Goal: Information Seeking & Learning: Learn about a topic

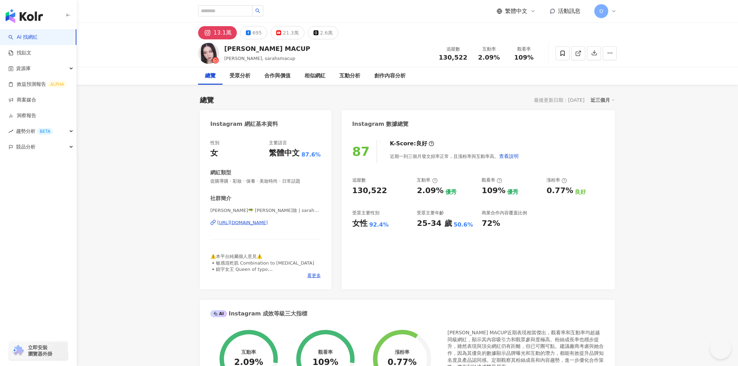
click at [235, 10] on input "search" at bounding box center [225, 10] width 54 height 11
type input "**"
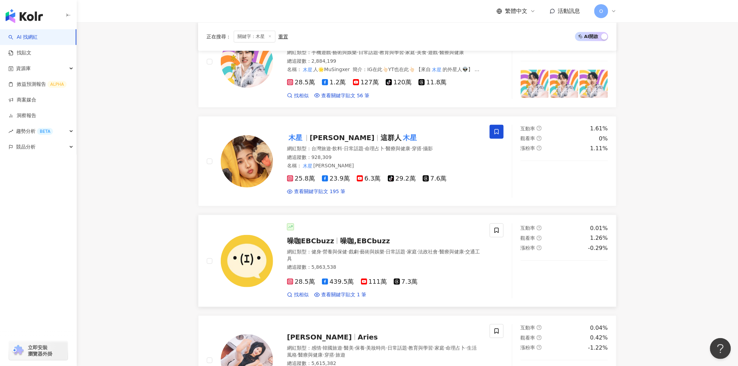
scroll to position [155, 0]
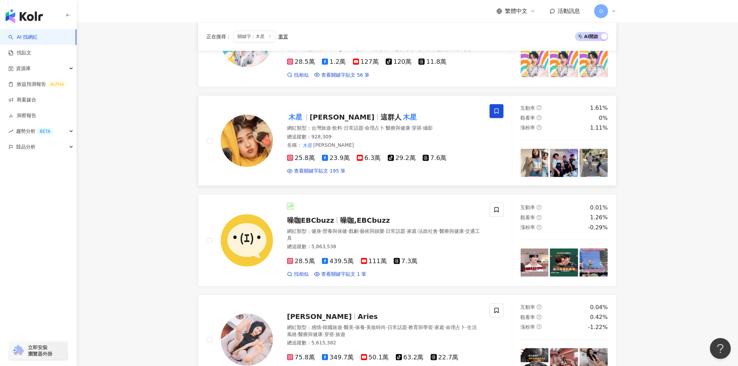
click at [380, 121] on span "這群人" at bounding box center [390, 117] width 21 height 8
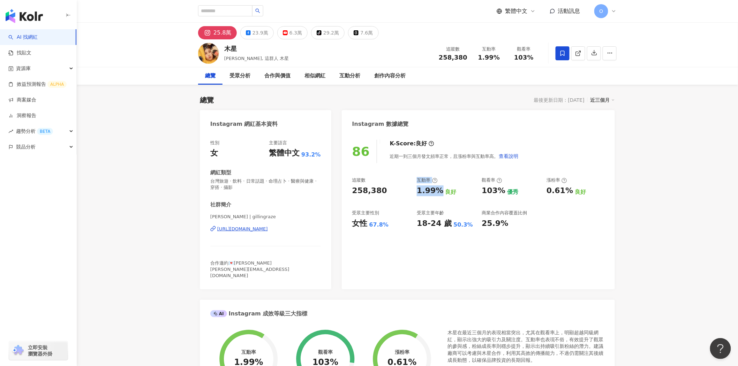
drag, startPoint x: 412, startPoint y: 192, endPoint x: 441, endPoint y: 191, distance: 28.3
click at [441, 191] on div "追蹤數 258,380 互動率 1.99% 良好 觀看率 103% 優秀 漲粉率 0.61% 良好 受眾主要性別 女性 67.8% 受眾主要年齡 18-24 …" at bounding box center [478, 203] width 252 height 52
copy div "互動率 1.99%"
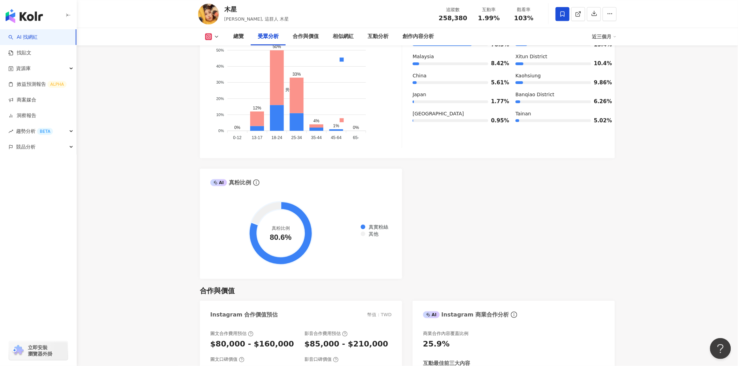
scroll to position [581, 0]
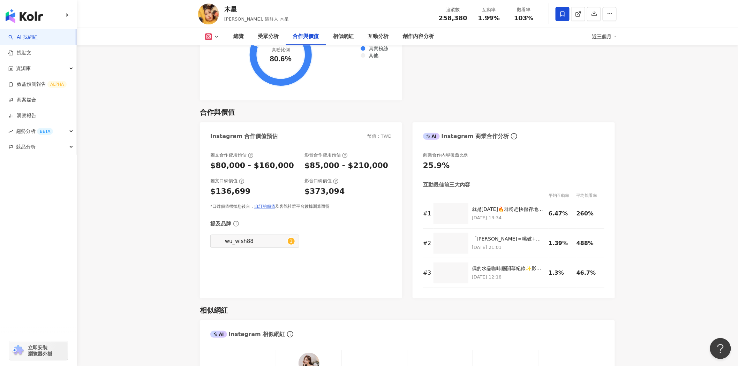
scroll to position [1007, 0]
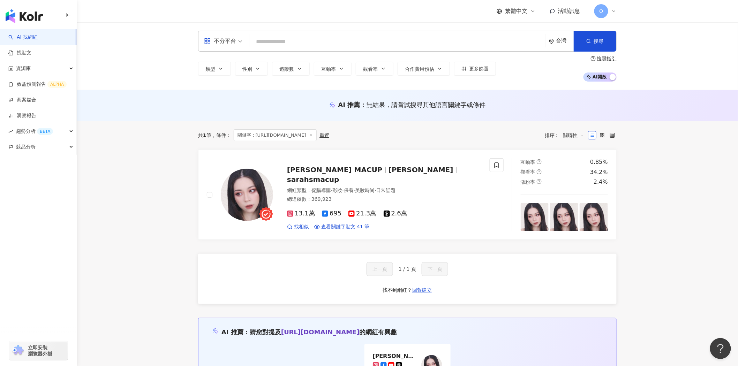
click at [277, 35] on input "search" at bounding box center [397, 41] width 291 height 13
click at [327, 43] on input "search" at bounding box center [397, 41] width 291 height 13
paste input "***"
type input "***"
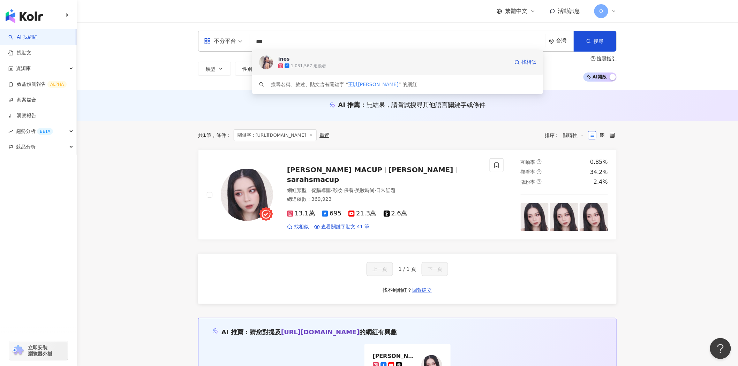
click at [378, 68] on div "1,031,567 追蹤者" at bounding box center [393, 65] width 231 height 7
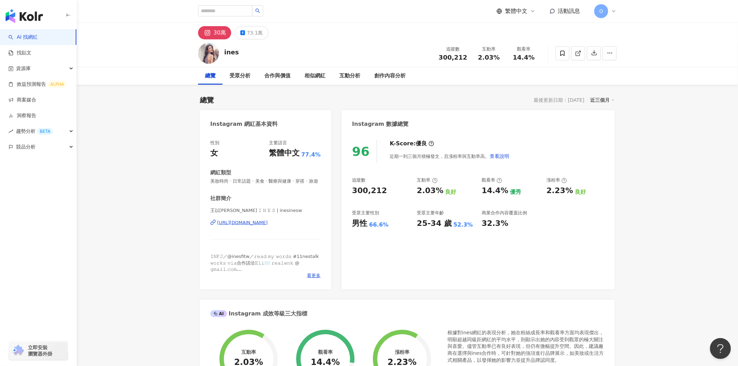
click at [268, 226] on div "https://www.instagram.com/inesinesw/" at bounding box center [242, 223] width 51 height 6
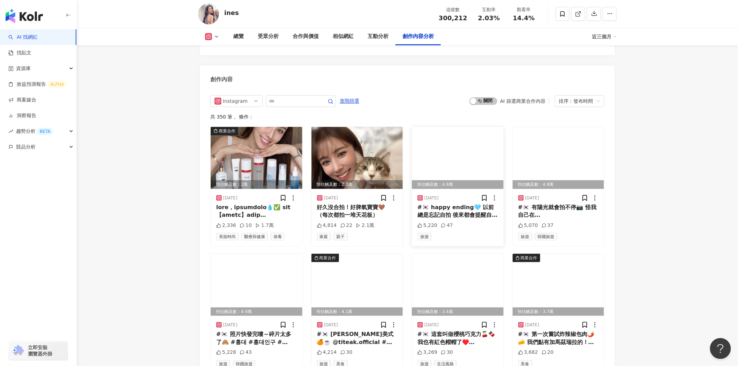
scroll to position [2027, 0]
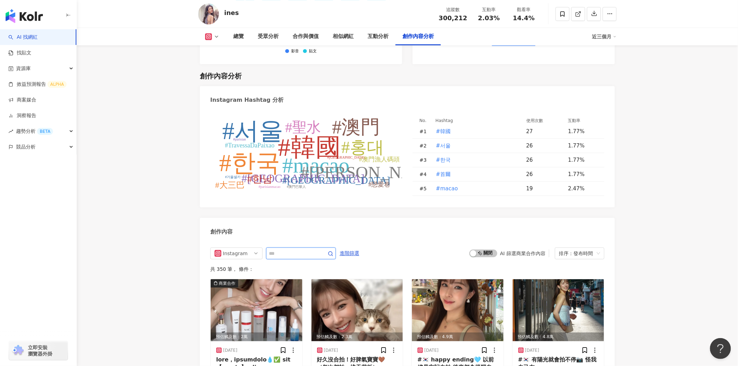
click at [314, 249] on input "text" at bounding box center [293, 253] width 49 height 8
type input "**"
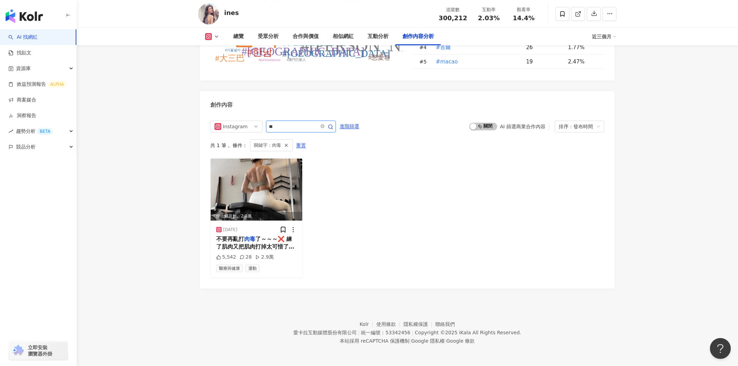
scroll to position [2144, 0]
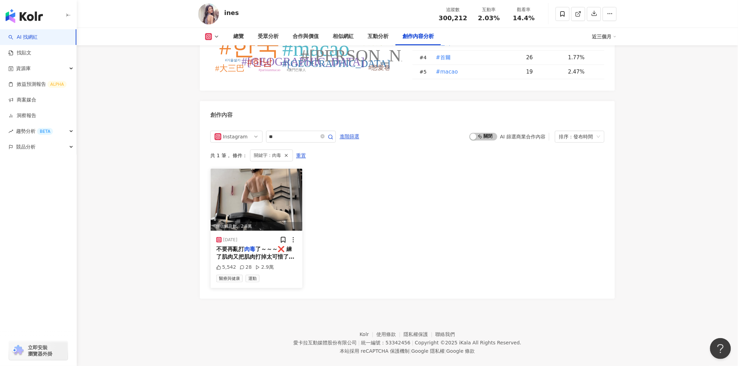
click at [270, 246] on span "了～～～❌ 練了肌肉又把肌肉打掉太可惜了吧🥹" at bounding box center [255, 257] width 78 height 22
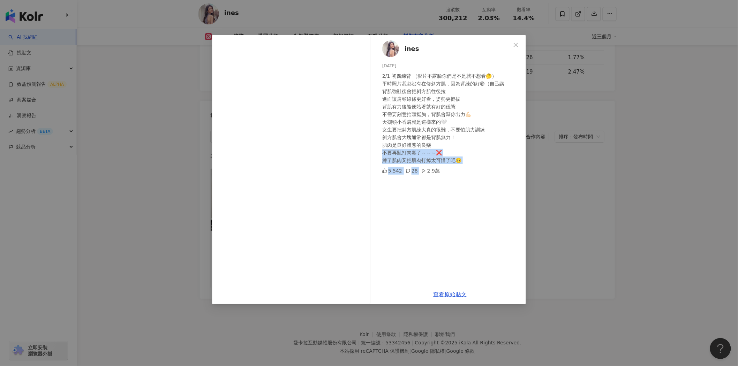
drag, startPoint x: 385, startPoint y: 154, endPoint x: 463, endPoint y: 165, distance: 77.8
click at [463, 165] on div "ines 2025/2/5 2/1 初四練背 （影片不露臉你們是不是就不想看🤔） 平時照片我都沒有在修斜方肌，因為背練的好😎（自己講 背肌強壯後會把斜方肌往後…" at bounding box center [450, 160] width 152 height 250
click at [478, 165] on div "ines 2025/2/5 2/1 初四練背 （影片不露臉你們是不是就不想看🤔） 平時照片我都沒有在修斜方肌，因為背練的好😎（自己講 背肌強壯後會把斜方肌往後…" at bounding box center [450, 160] width 152 height 250
click at [468, 140] on div "2/1 初四練背 （影片不露臉你們是不是就不想看🤔） 平時照片我都沒有在修斜方肌，因為背練的好😎（自己講 背肌強壯後會把斜方肌往後拉 進而讓肩頸線條更好看，姿…" at bounding box center [451, 118] width 138 height 92
click at [520, 44] on span "Close" at bounding box center [516, 45] width 14 height 6
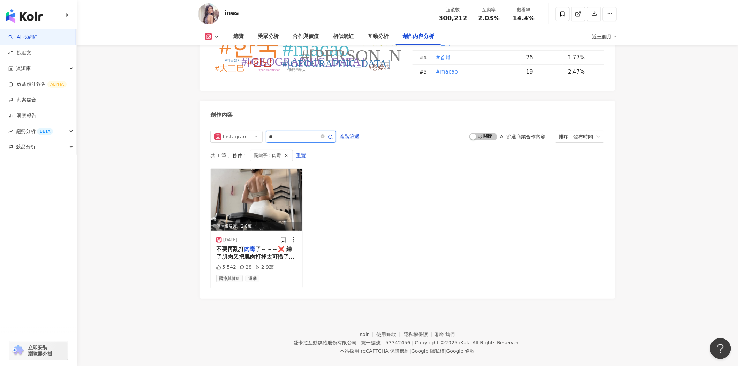
click at [302, 132] on input "**" at bounding box center [293, 136] width 49 height 8
click at [286, 153] on icon "button" at bounding box center [286, 155] width 5 height 5
click at [284, 144] on div "Instagram ** 進階篩選 啟動 關閉 AI 篩選商業合作內容 排序：發布時間 共 1 筆 ， 條件： 關鍵字：肉毒 重置 預估觸及數：2.8萬 20…" at bounding box center [407, 210] width 394 height 158
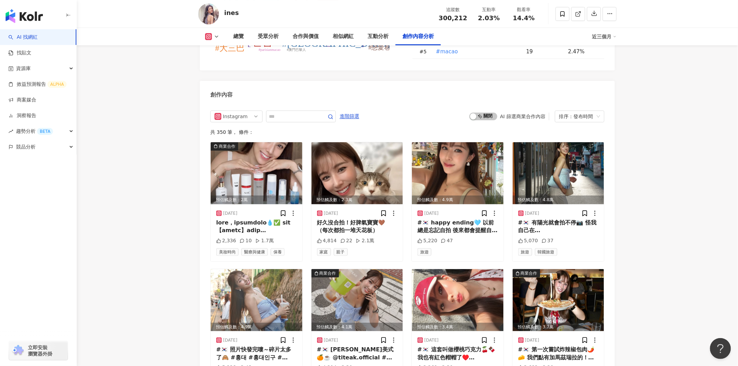
scroll to position [2150, 0]
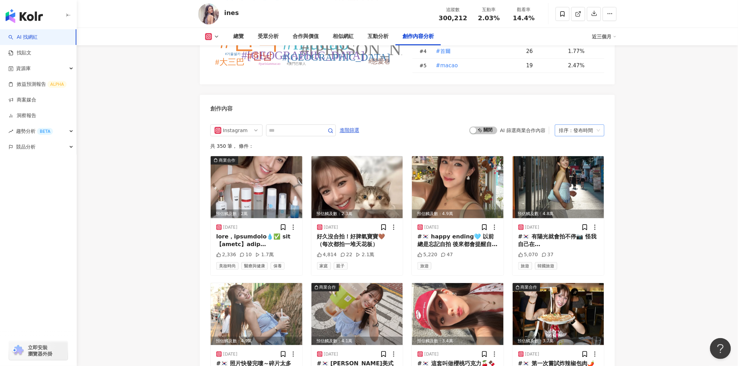
click at [565, 125] on div "排序：發布時間" at bounding box center [576, 130] width 35 height 11
click at [252, 125] on span "Instagram" at bounding box center [236, 130] width 44 height 11
click at [277, 126] on input "text" at bounding box center [293, 130] width 49 height 8
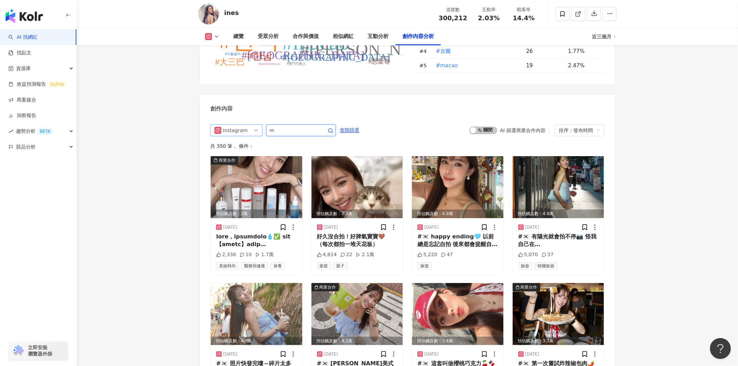
click at [229, 125] on div "Instagram" at bounding box center [234, 130] width 23 height 11
click at [232, 165] on div "Facebook" at bounding box center [235, 169] width 23 height 8
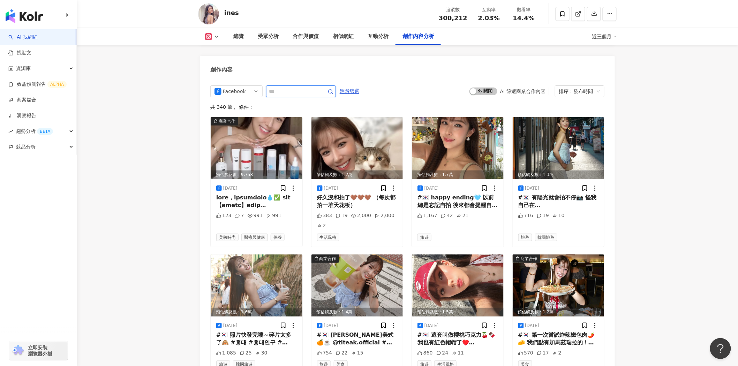
click at [297, 87] on input "text" at bounding box center [293, 91] width 49 height 8
type input "**"
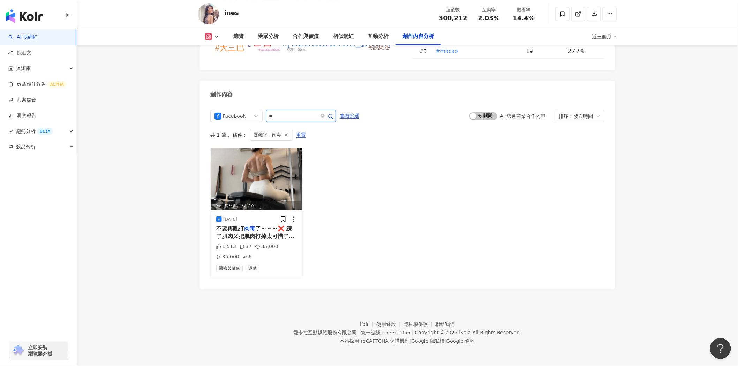
scroll to position [2153, 0]
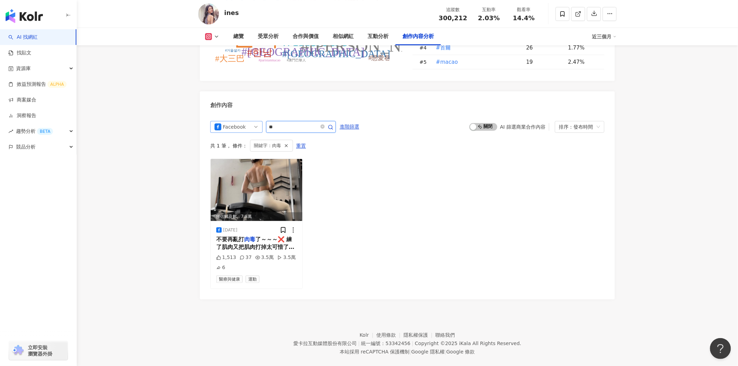
click at [247, 121] on span "Facebook" at bounding box center [236, 126] width 44 height 11
click at [245, 150] on div "Instagram" at bounding box center [235, 154] width 23 height 8
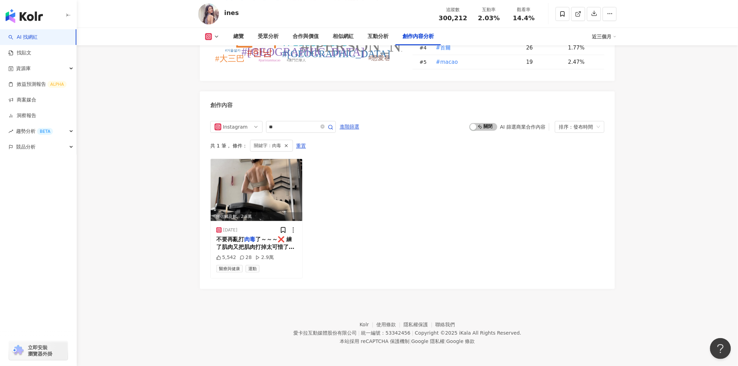
scroll to position [2144, 0]
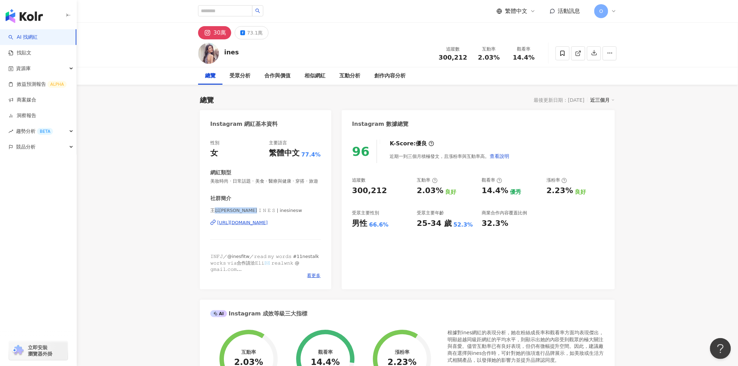
drag, startPoint x: 239, startPoint y: 218, endPoint x: 214, endPoint y: 219, distance: 24.8
click at [214, 214] on span "王以[PERSON_NAME] 𝙸 𝙽 𝙴 𝚂 | inesinesw" at bounding box center [265, 210] width 110 height 6
click at [226, 214] on span "王以[PERSON_NAME] 𝙸 𝙽 𝙴 𝚂 | inesinesw" at bounding box center [265, 210] width 110 height 6
click at [211, 214] on span "王以[PERSON_NAME] 𝙸 𝙽 𝙴 𝚂 | inesinesw" at bounding box center [265, 210] width 110 height 6
drag, startPoint x: 211, startPoint y: 217, endPoint x: 239, endPoint y: 218, distance: 28.9
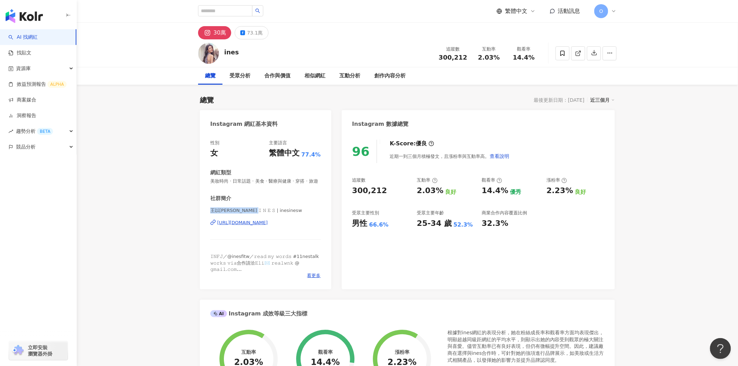
click at [239, 214] on span "王以[PERSON_NAME] 𝙸 𝙽 𝙴 𝚂 | inesinesw" at bounding box center [265, 210] width 110 height 6
copy span "王以[PERSON_NAME] 𝙸 𝙽 𝙴 𝚂 | in"
click at [268, 226] on div "[URL][DOMAIN_NAME]" at bounding box center [242, 223] width 51 height 6
